Goal: Information Seeking & Learning: Learn about a topic

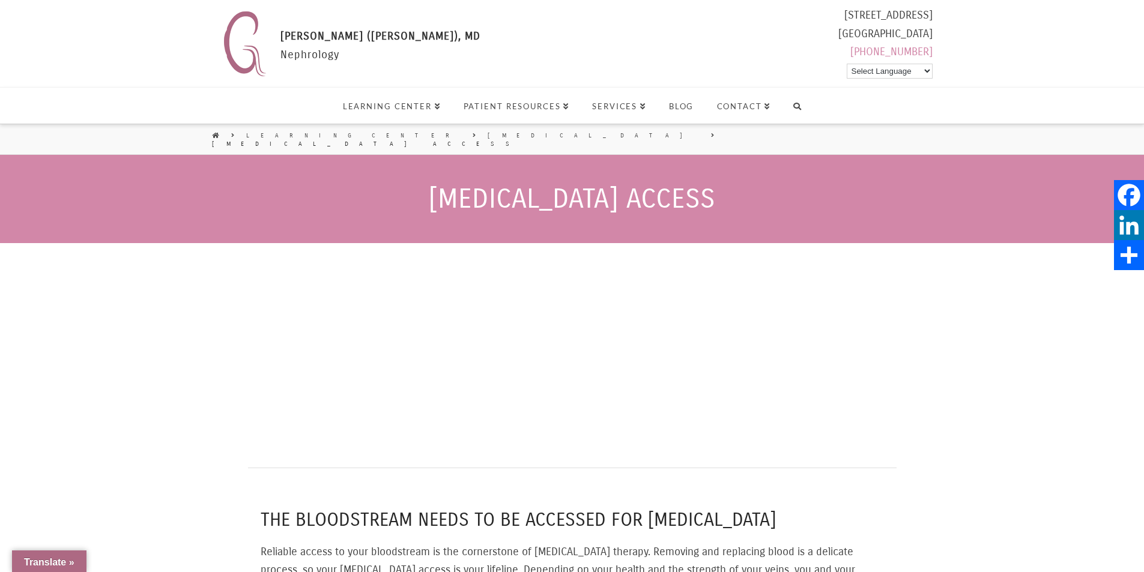
scroll to position [1021, 0]
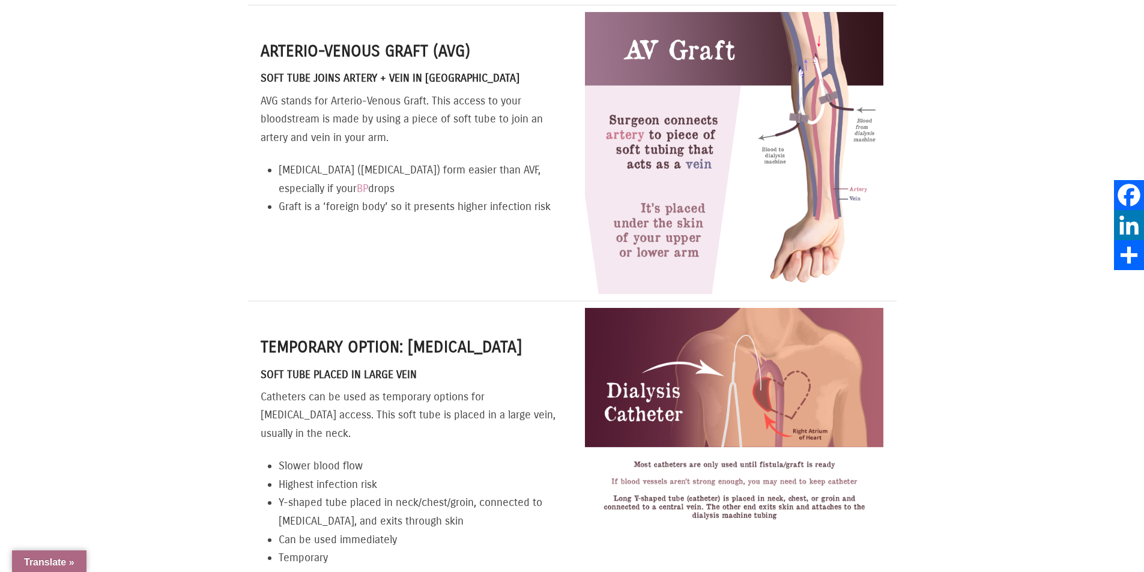
click at [417, 457] on li "Slower blood flow" at bounding box center [419, 466] width 280 height 19
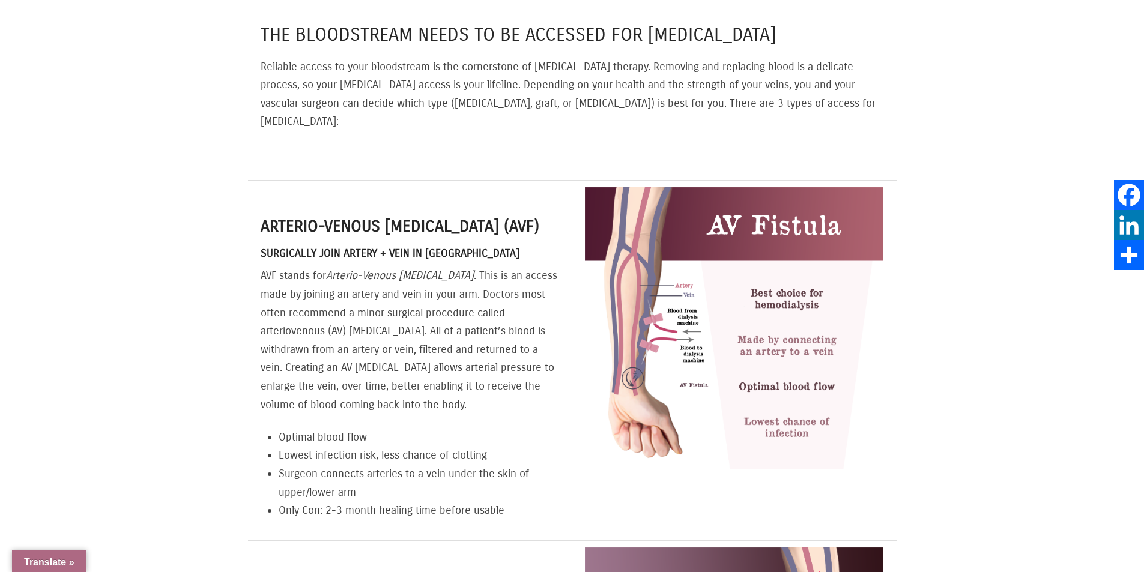
scroll to position [480, 0]
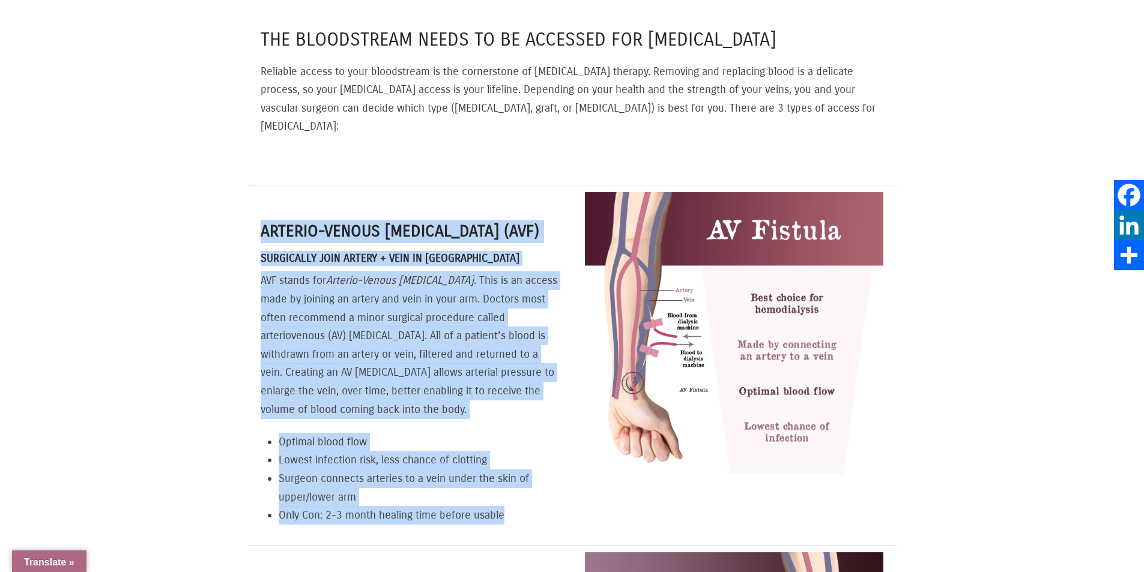
drag, startPoint x: 261, startPoint y: 208, endPoint x: 516, endPoint y: 496, distance: 384.5
click at [516, 496] on div "Arterio-Venous [MEDICAL_DATA] (AVF) Surgically Join Artery + Vein in Arm AVF st…" at bounding box center [410, 372] width 298 height 304
copy div "Arterio-Venous [MEDICAL_DATA] (AVF) Surgically Join Artery + Vein in Arm AVF st…"
click at [483, 470] on li "Surgeon connects arteries to a vein under the skin of upper/lower arm" at bounding box center [419, 488] width 280 height 37
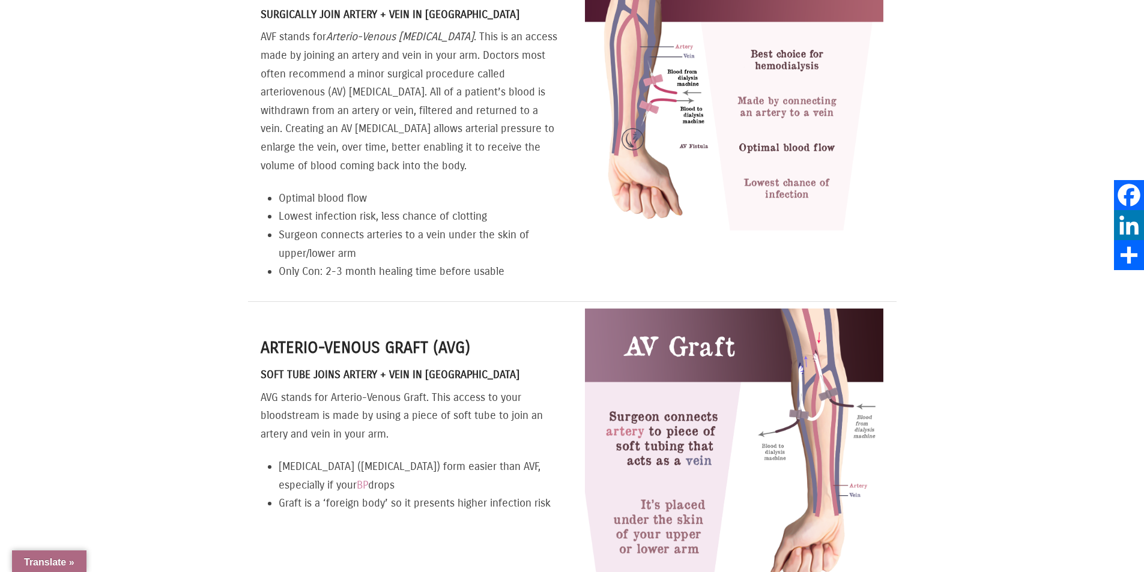
scroll to position [961, 0]
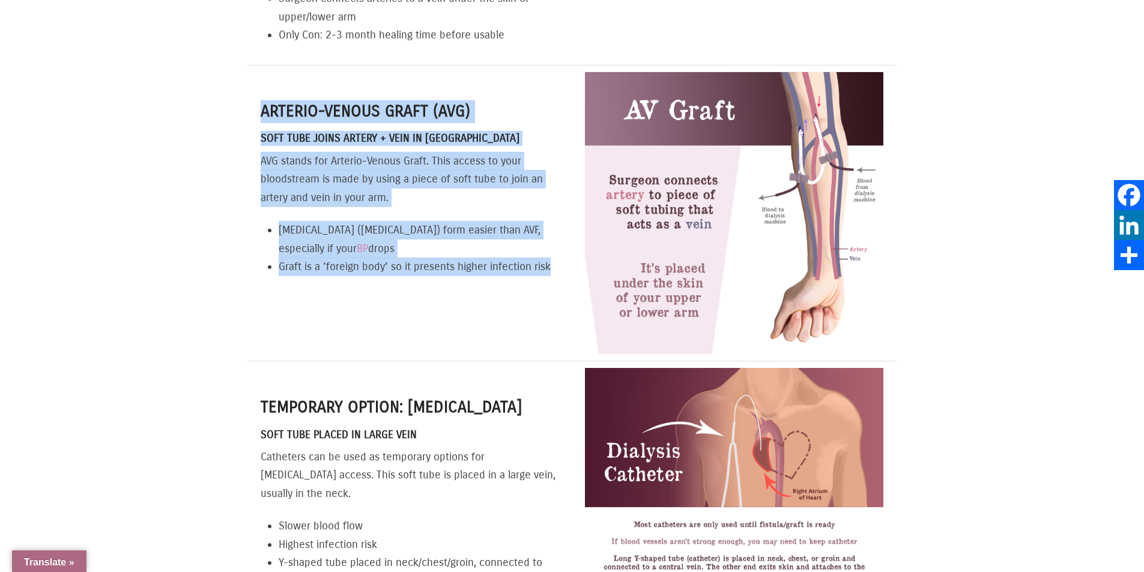
drag, startPoint x: 259, startPoint y: 82, endPoint x: 560, endPoint y: 259, distance: 348.6
click at [560, 259] on div "Arterio-venous Graft (AVG) Soft Tube Joins Artery + Vein in Arm AVG stands for …" at bounding box center [410, 212] width 324 height 295
copy div "Arterio-venous Graft (AVG) Soft Tube Joins Artery + Vein in Arm AVG stands for …"
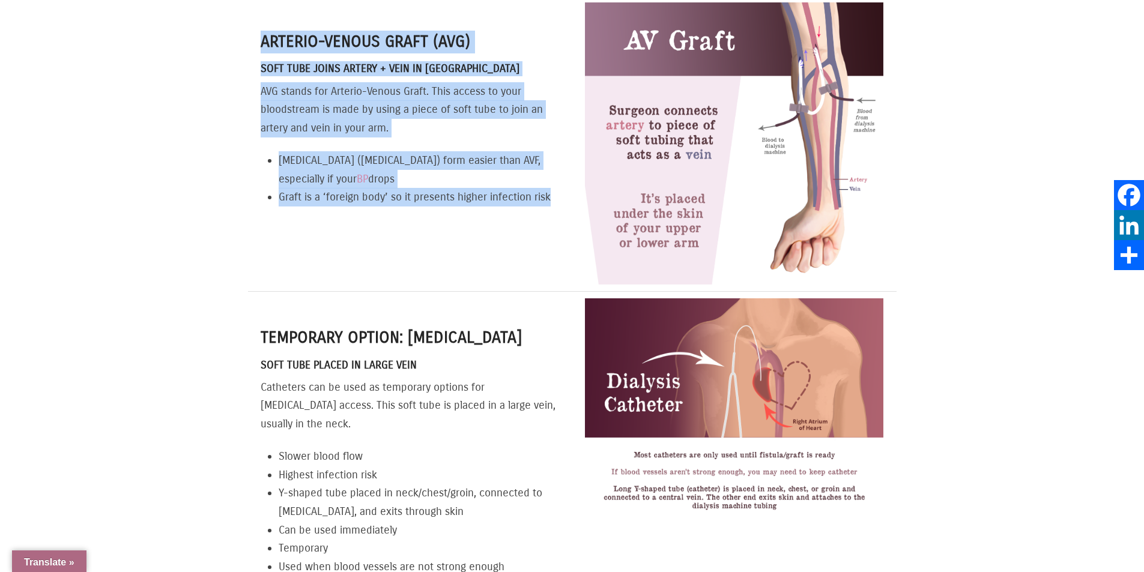
scroll to position [1141, 0]
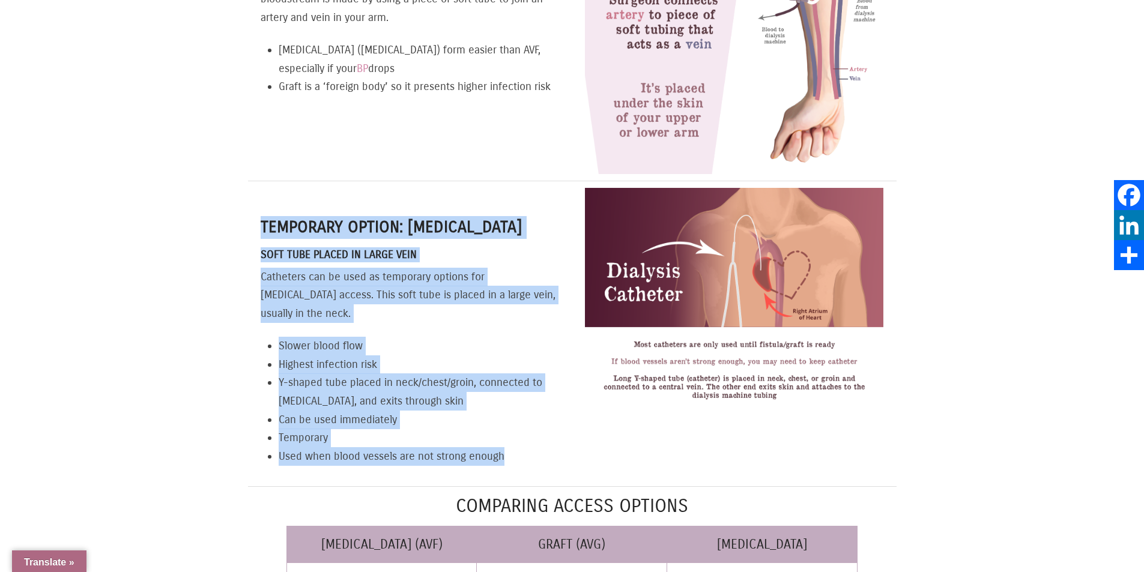
drag, startPoint x: 262, startPoint y: 205, endPoint x: 519, endPoint y: 437, distance: 346.5
click at [519, 437] on div "Temporary Option: [MEDICAL_DATA] Soft Tube Placed in Large Vein Catheters can b…" at bounding box center [410, 340] width 298 height 249
copy div "Temporary Option: [MEDICAL_DATA] Soft Tube Placed in Large Vein Catheters can b…"
